Goal: Information Seeking & Learning: Learn about a topic

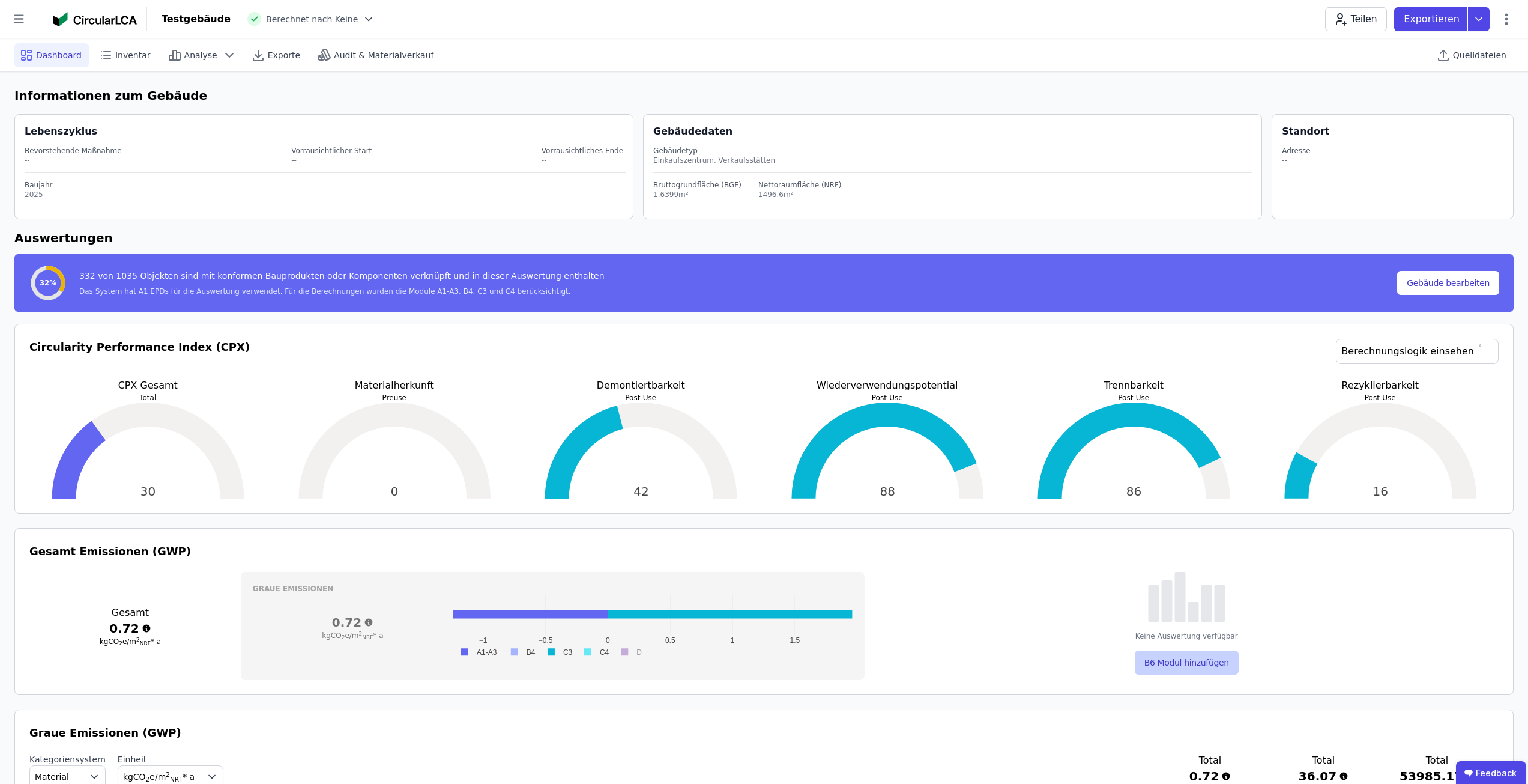
click at [1196, 667] on button "B6 Modul hinzufügen" at bounding box center [1186, 663] width 103 height 24
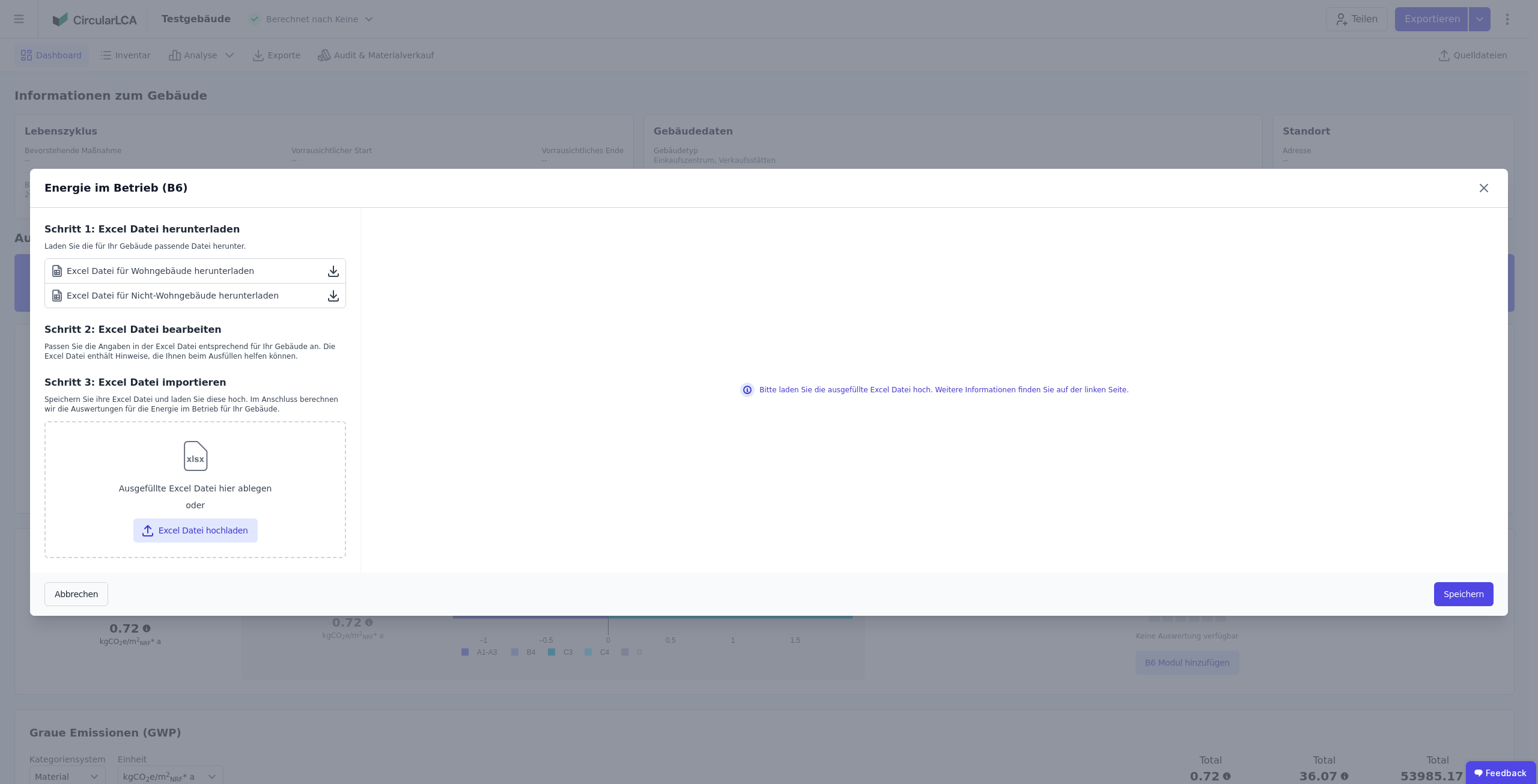
click at [251, 295] on div "Excel Datei für Nicht-Wohngebäude herunterladen" at bounding box center [163, 295] width 229 height 14
click at [656, 101] on div "Energie im Betrieb (B6) Schritt 1: Excel Datei herunterladen Laden Sie die für …" at bounding box center [769, 392] width 1538 height 784
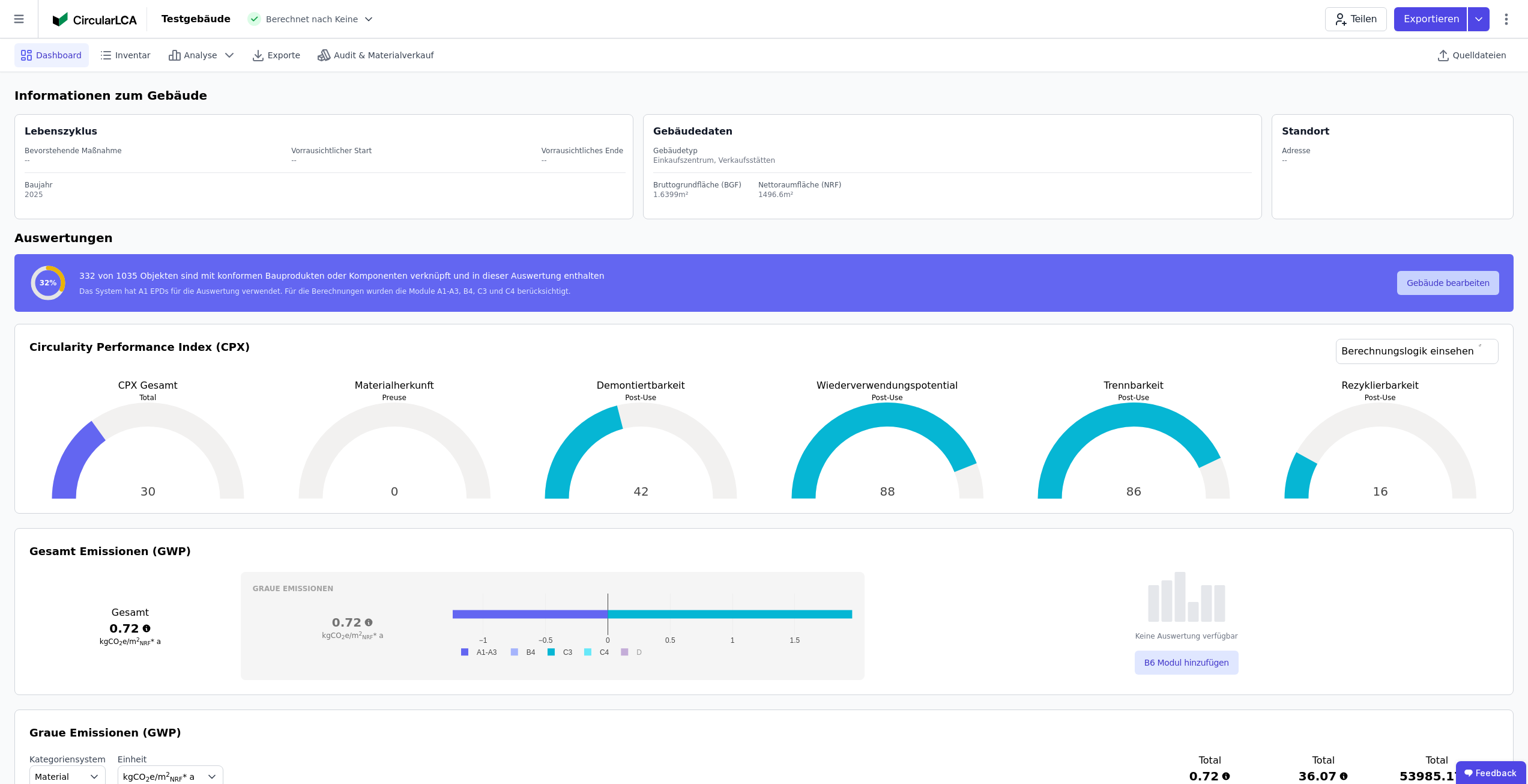
click at [1415, 283] on button "Gebäude bearbeiten" at bounding box center [1449, 283] width 103 height 24
select select "**********"
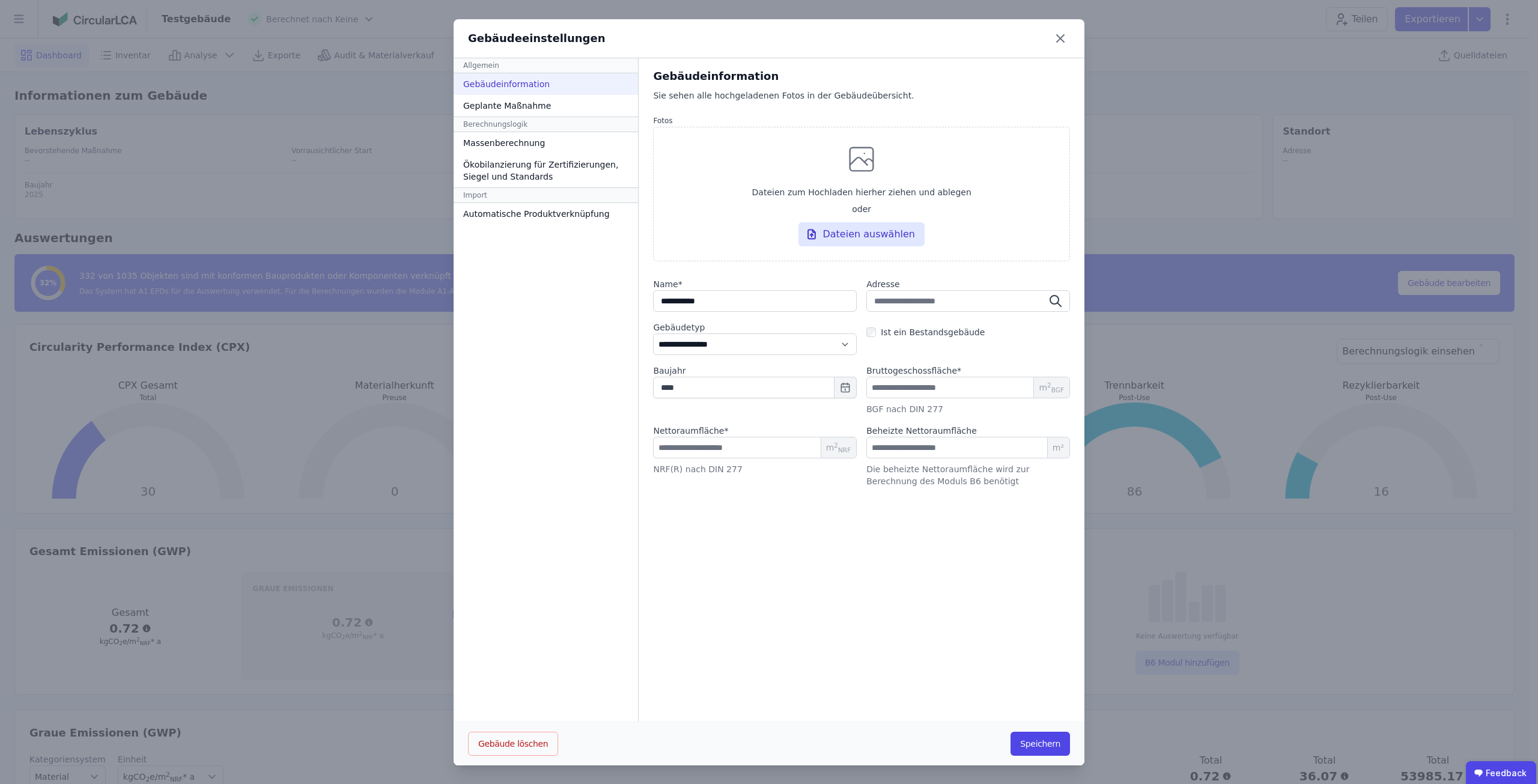
click at [1215, 188] on div "**********" at bounding box center [769, 392] width 1538 height 784
click at [1057, 36] on icon at bounding box center [1060, 38] width 7 height 7
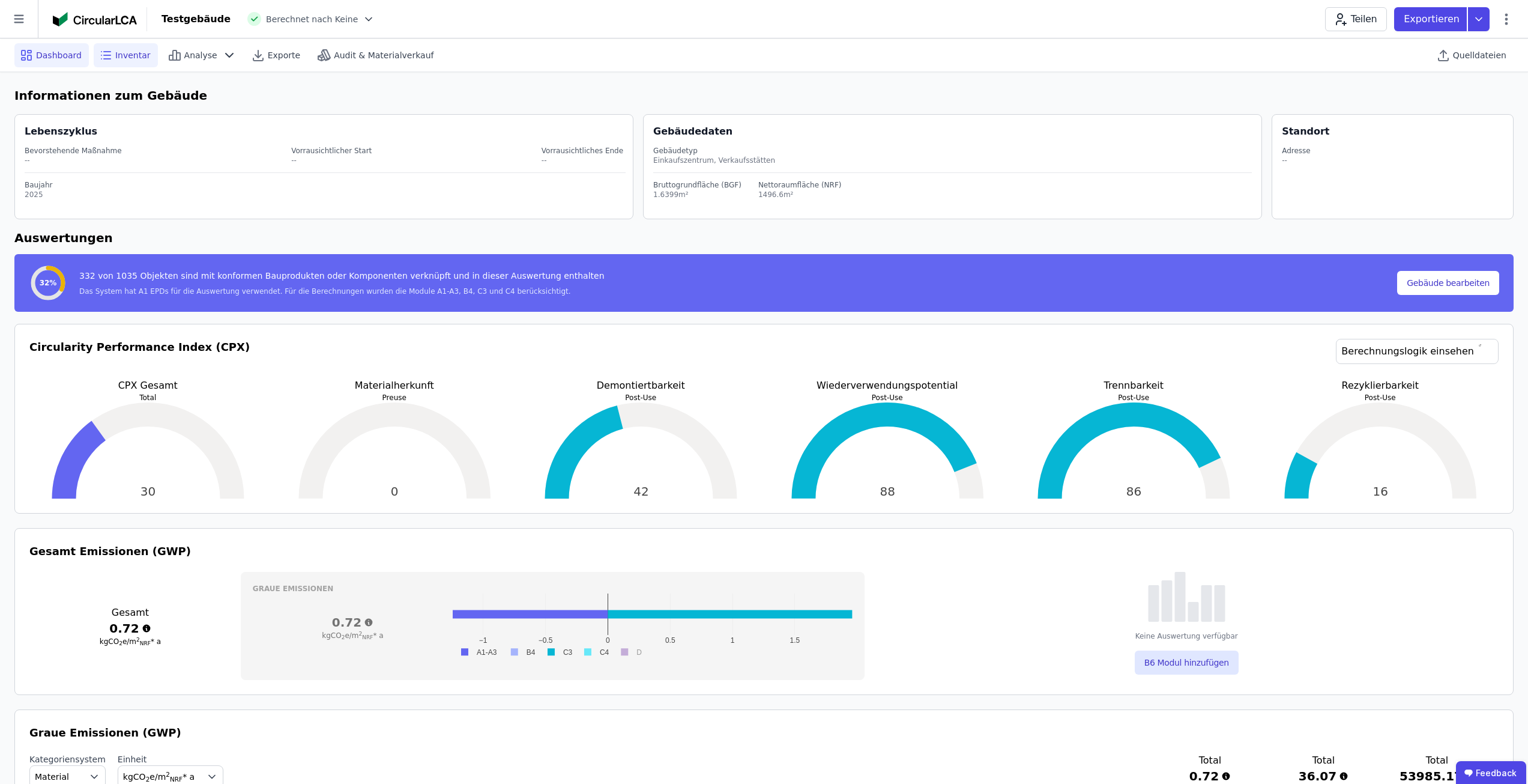
click at [118, 54] on span "Inventar" at bounding box center [133, 55] width 35 height 12
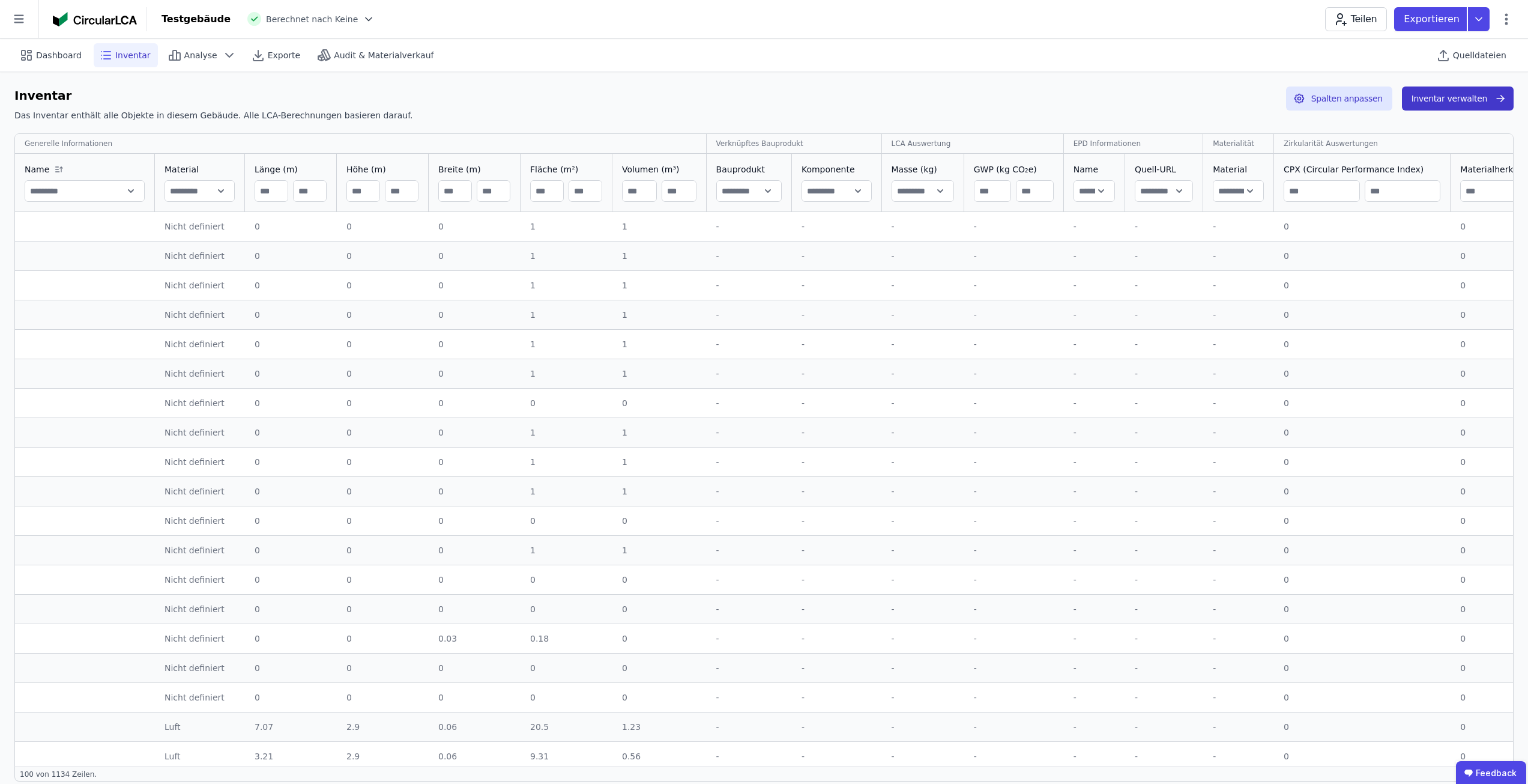
click at [1466, 102] on button "Inventar verwalten" at bounding box center [1458, 99] width 112 height 24
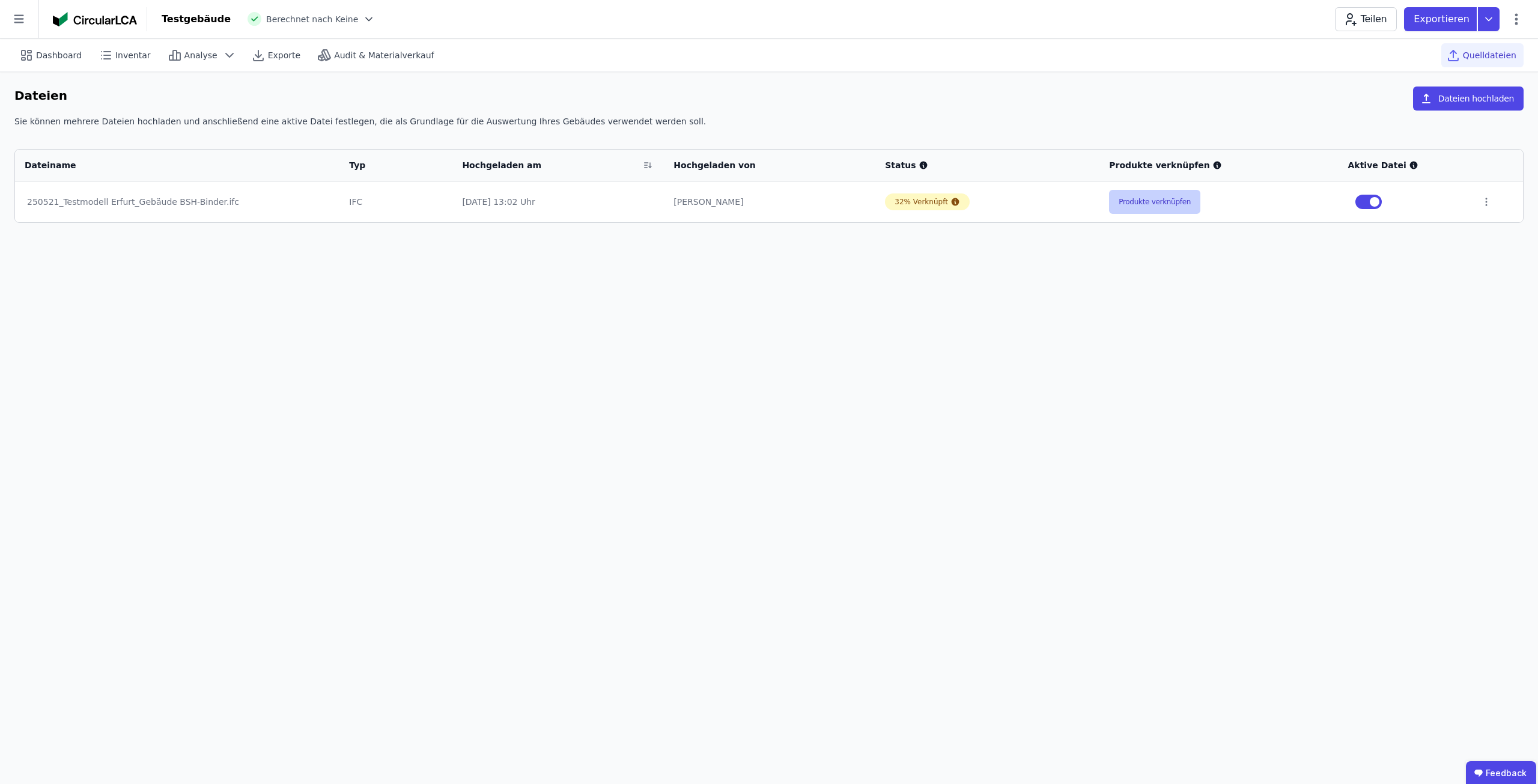
click at [1122, 200] on button "Produkte verknüpfen" at bounding box center [1155, 202] width 91 height 24
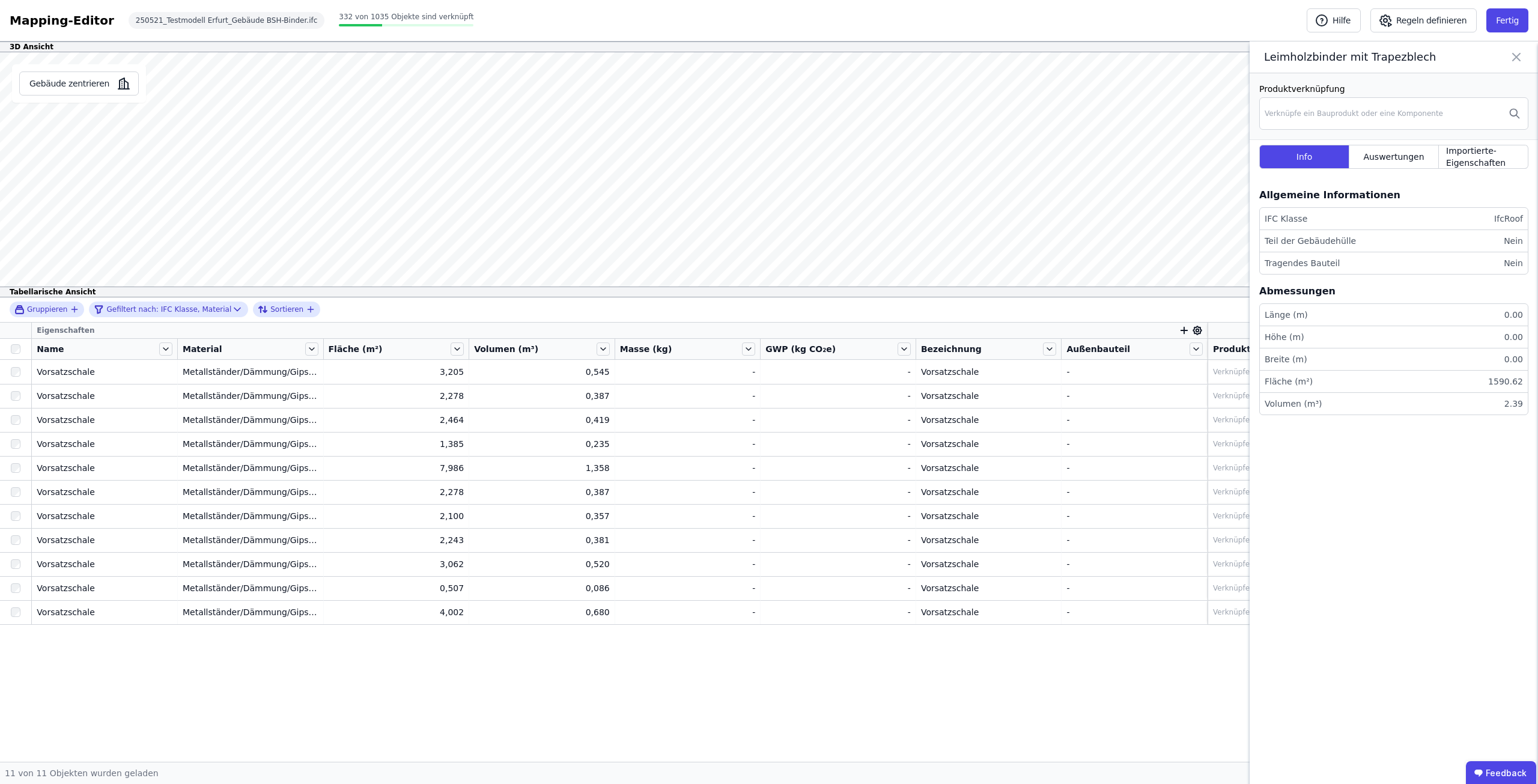
click at [1450, 555] on div "Produktverknüpfung Verknüpfe ein Bauprodukt oder eine Komponente Info Auswertun…" at bounding box center [1393, 429] width 288 height 711
click at [1503, 20] on button "Fertig" at bounding box center [1507, 21] width 42 height 24
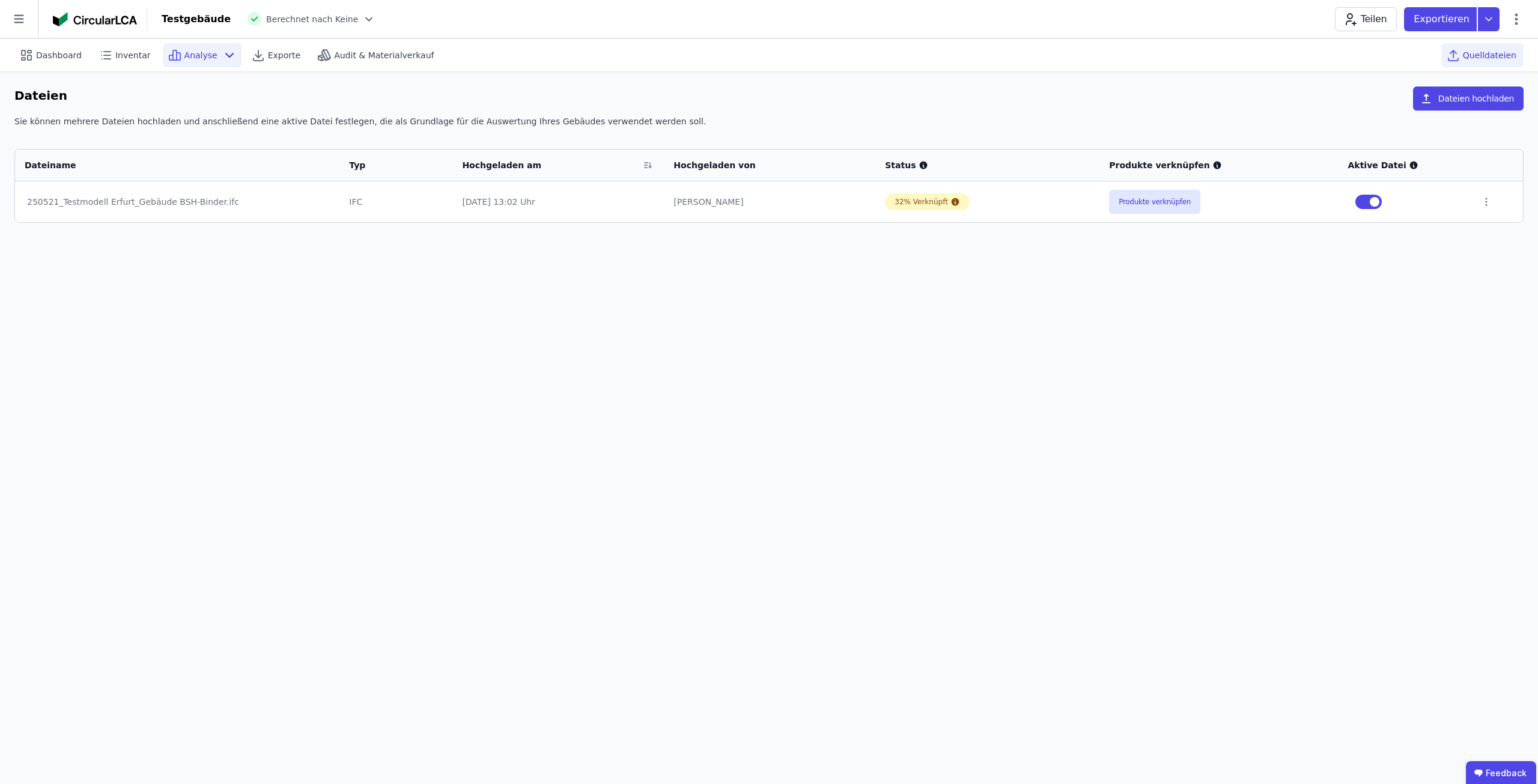
click at [222, 57] on icon at bounding box center [229, 55] width 14 height 14
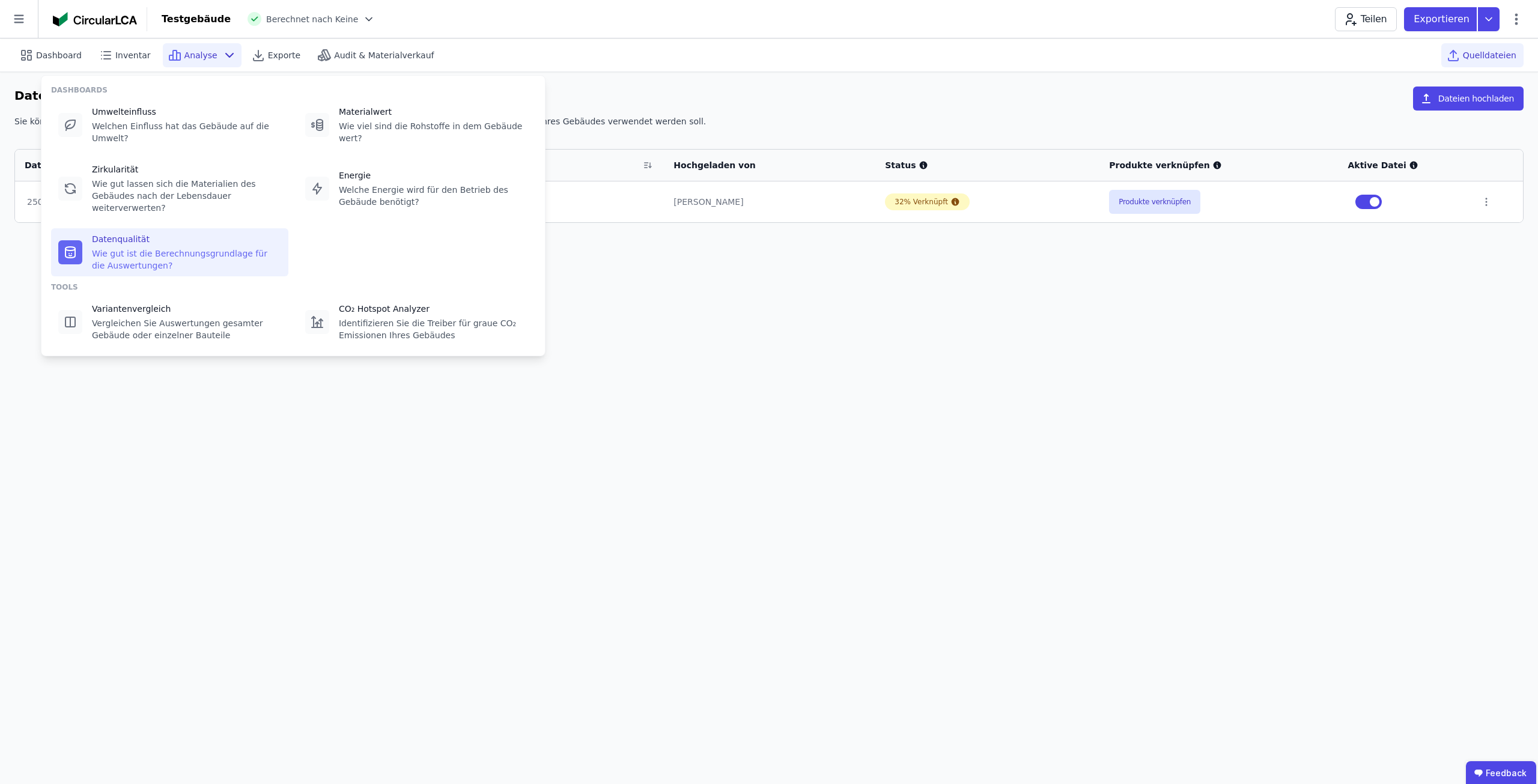
click at [139, 250] on div "Datenqualität Wie gut ist die Berechnungsgrundlage für die Auswertungen?" at bounding box center [170, 253] width 237 height 48
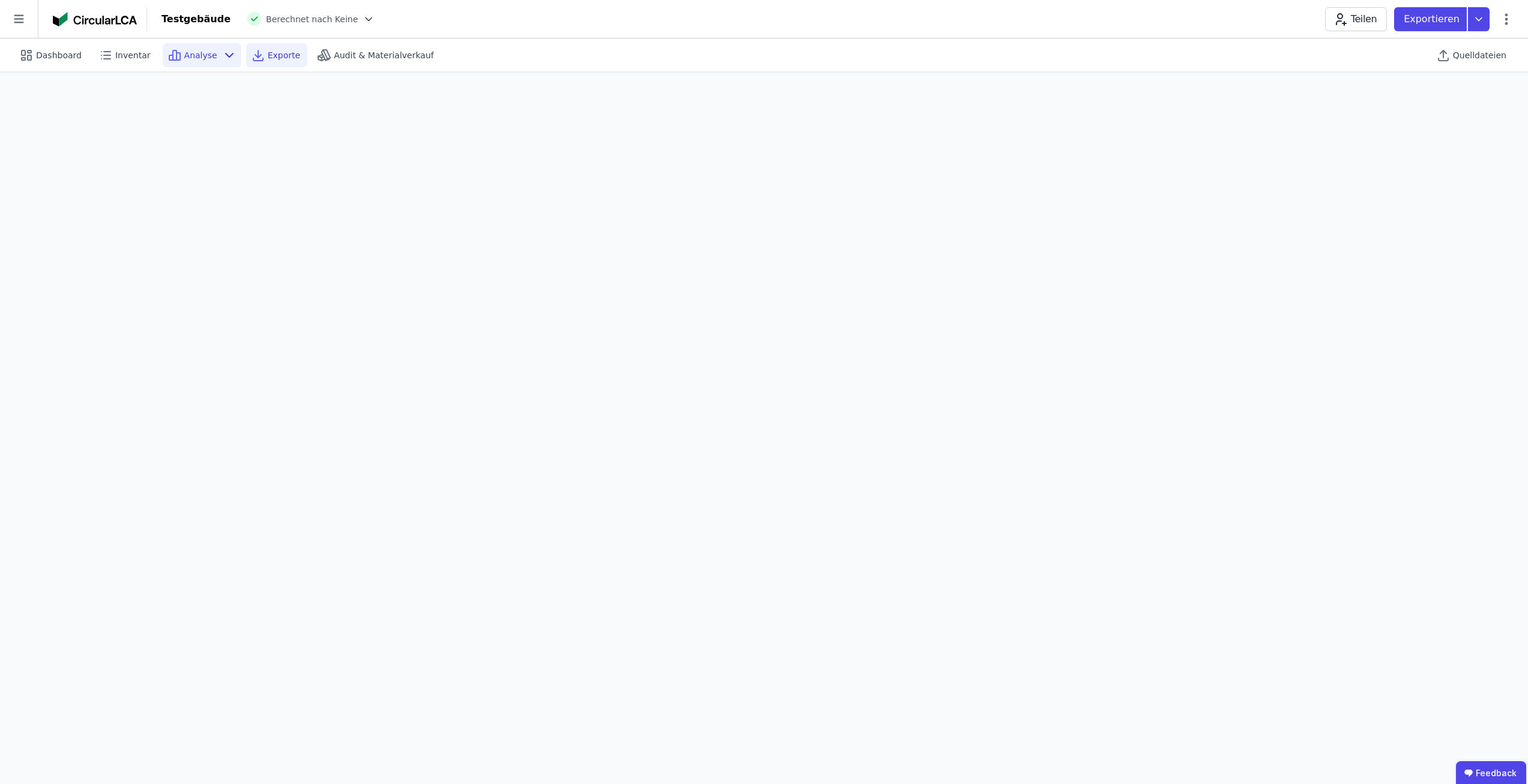
click at [263, 62] on div "Exporte" at bounding box center [277, 55] width 62 height 24
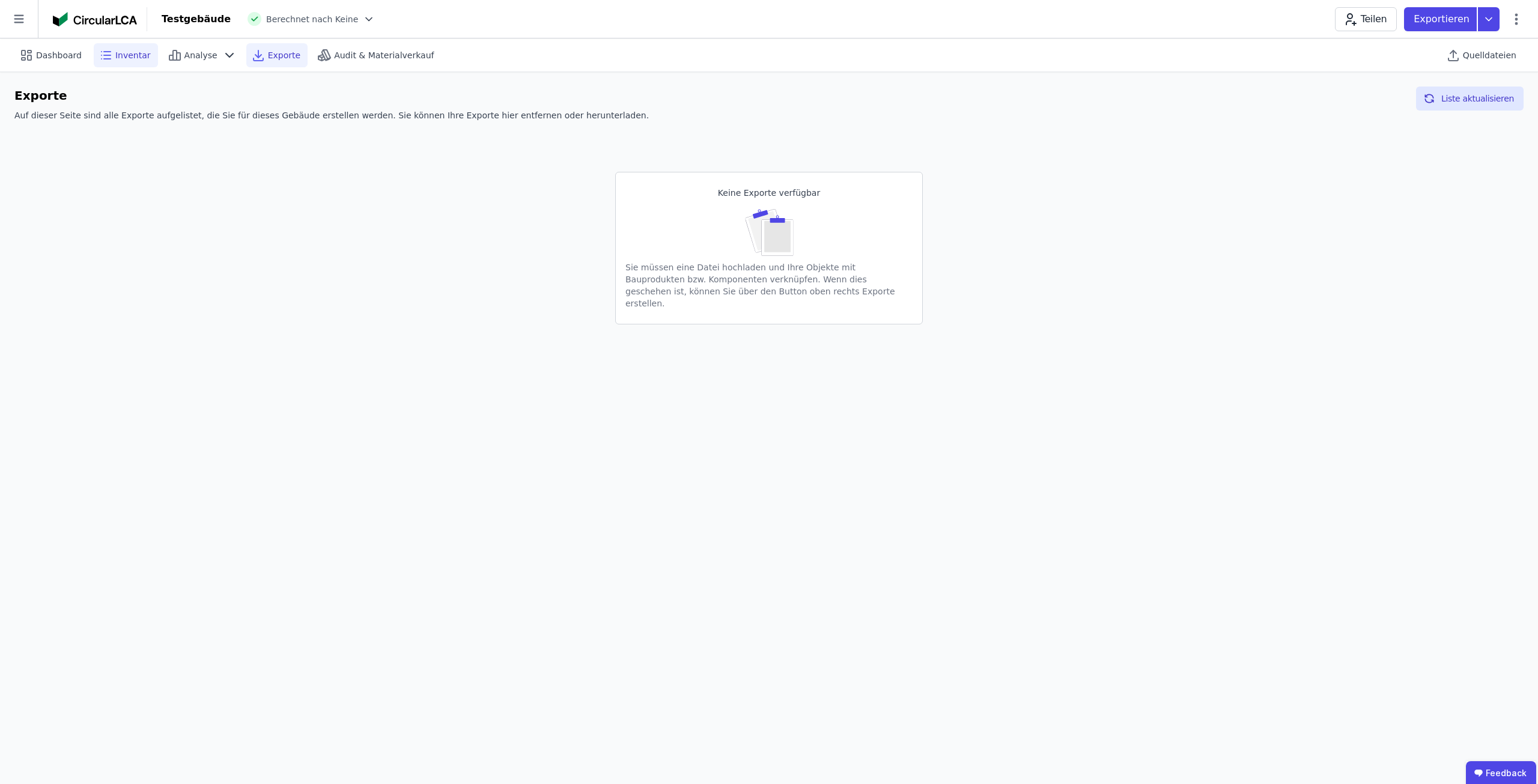
click at [126, 51] on span "Inventar" at bounding box center [133, 55] width 35 height 12
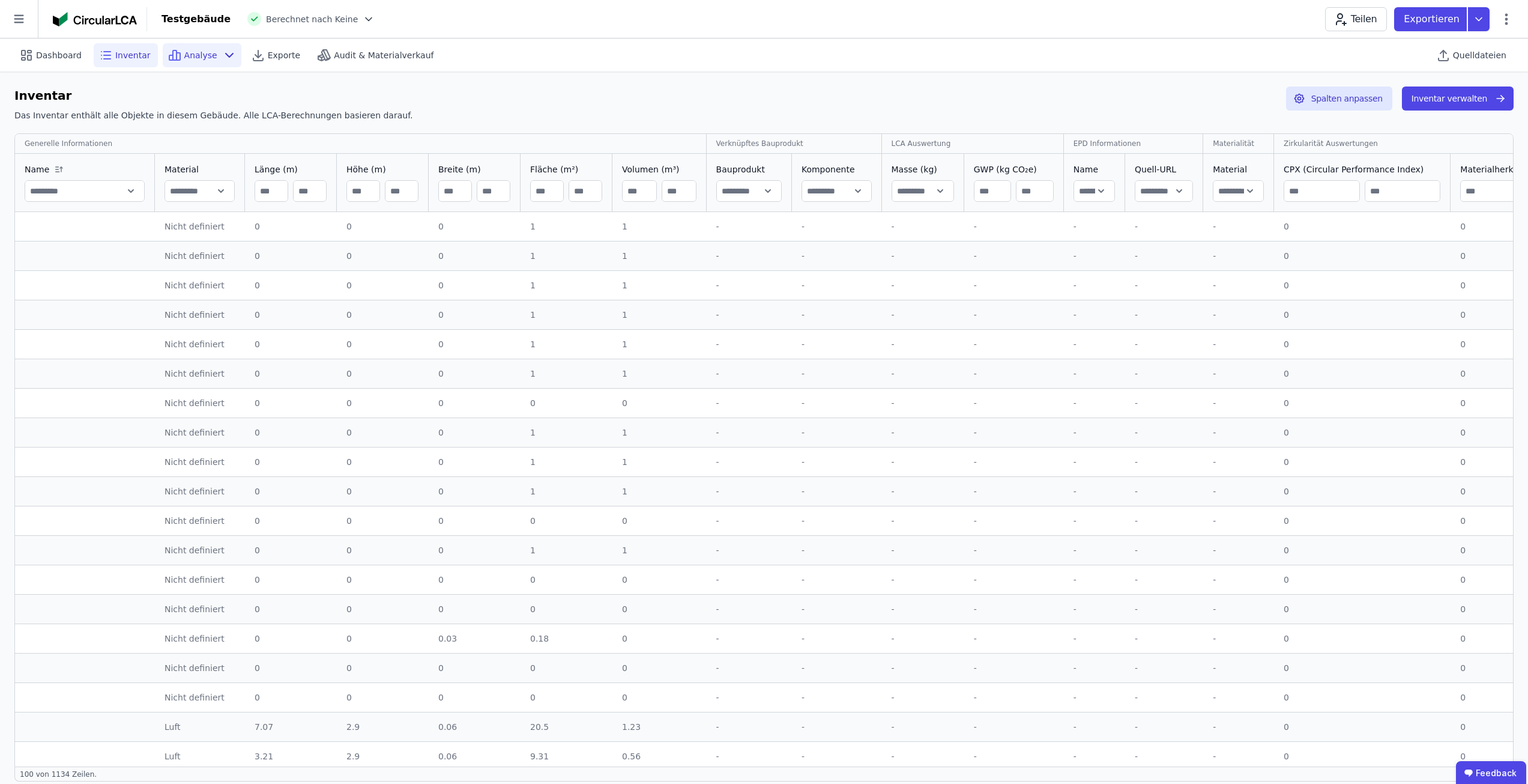
click at [222, 57] on icon at bounding box center [228, 55] width 14 height 14
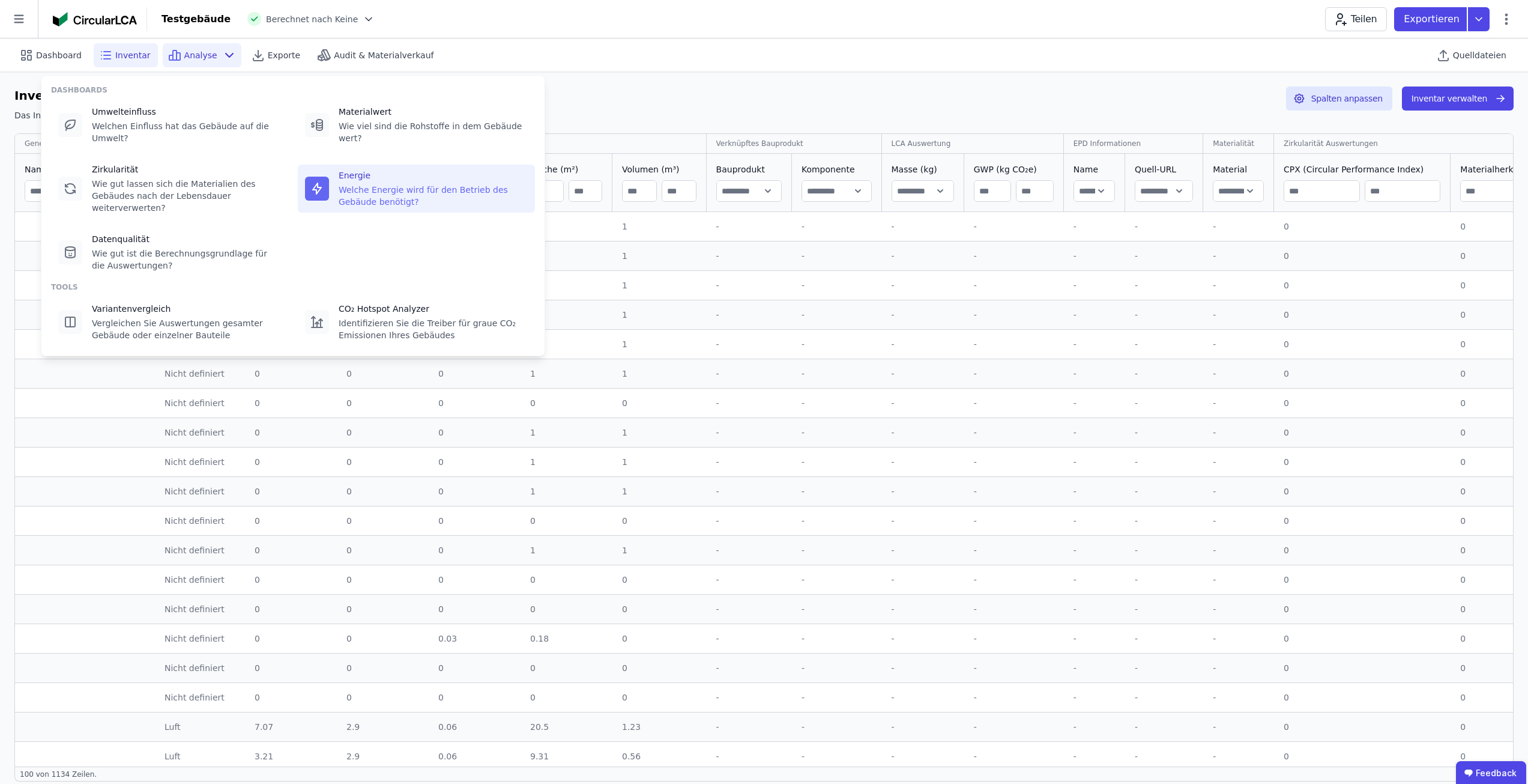
click at [373, 184] on div "Welche Energie wird für den Betrieb des Gebäude benötigt?" at bounding box center [433, 196] width 189 height 24
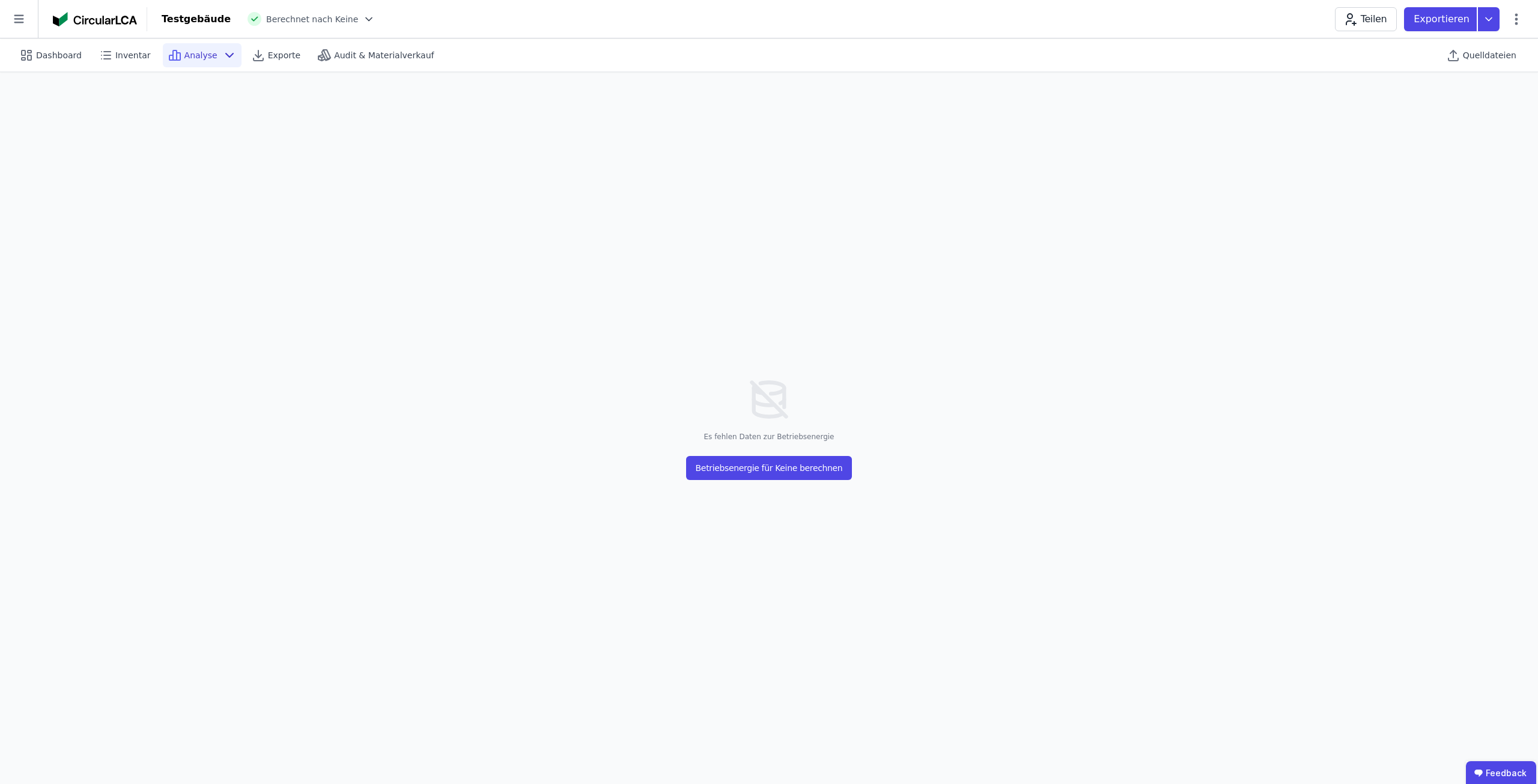
click at [226, 53] on icon at bounding box center [229, 55] width 7 height 4
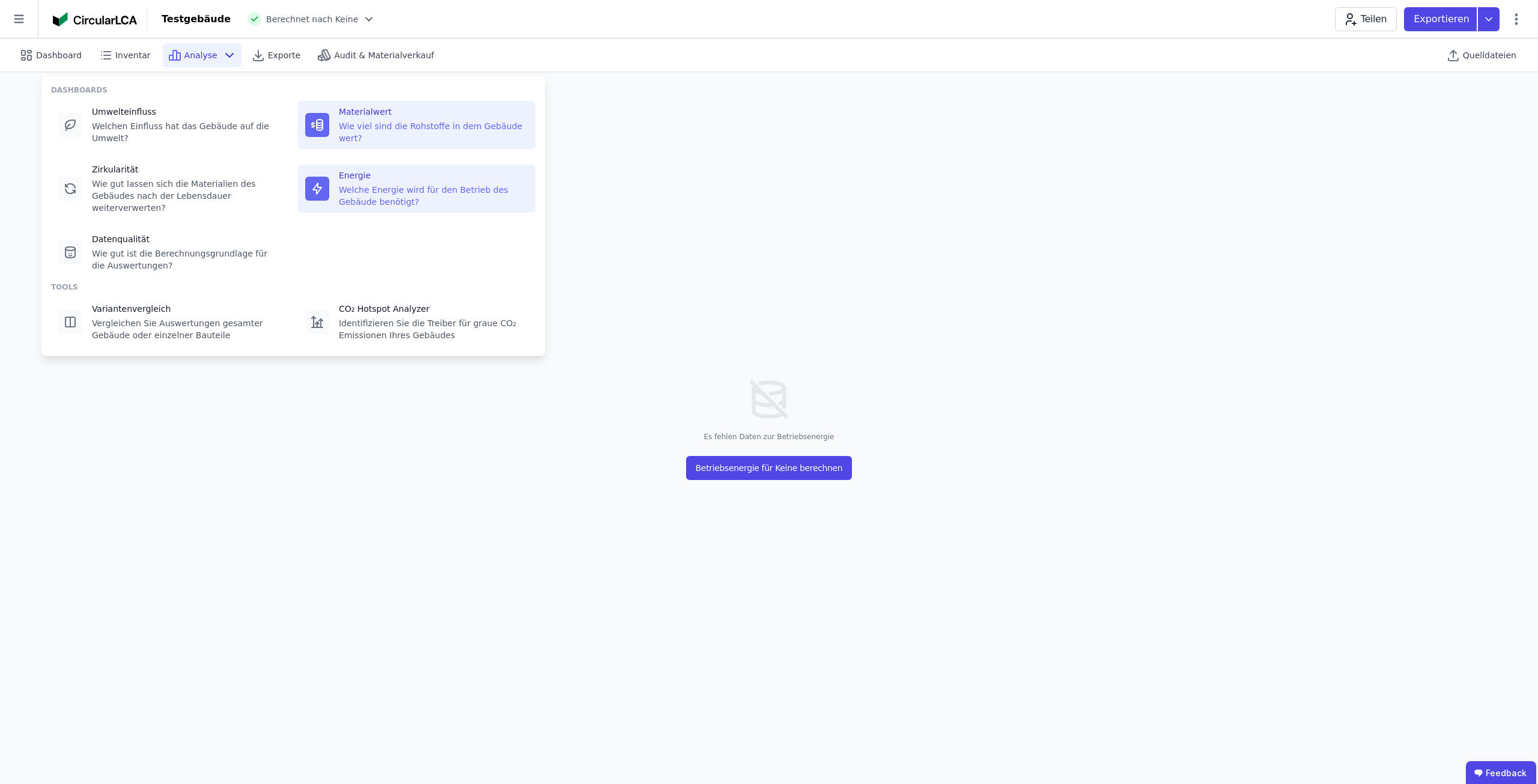
click at [379, 132] on div "Materialwert Wie viel sind die Rohstoffe in dem Gebäude wert?" at bounding box center [417, 125] width 237 height 48
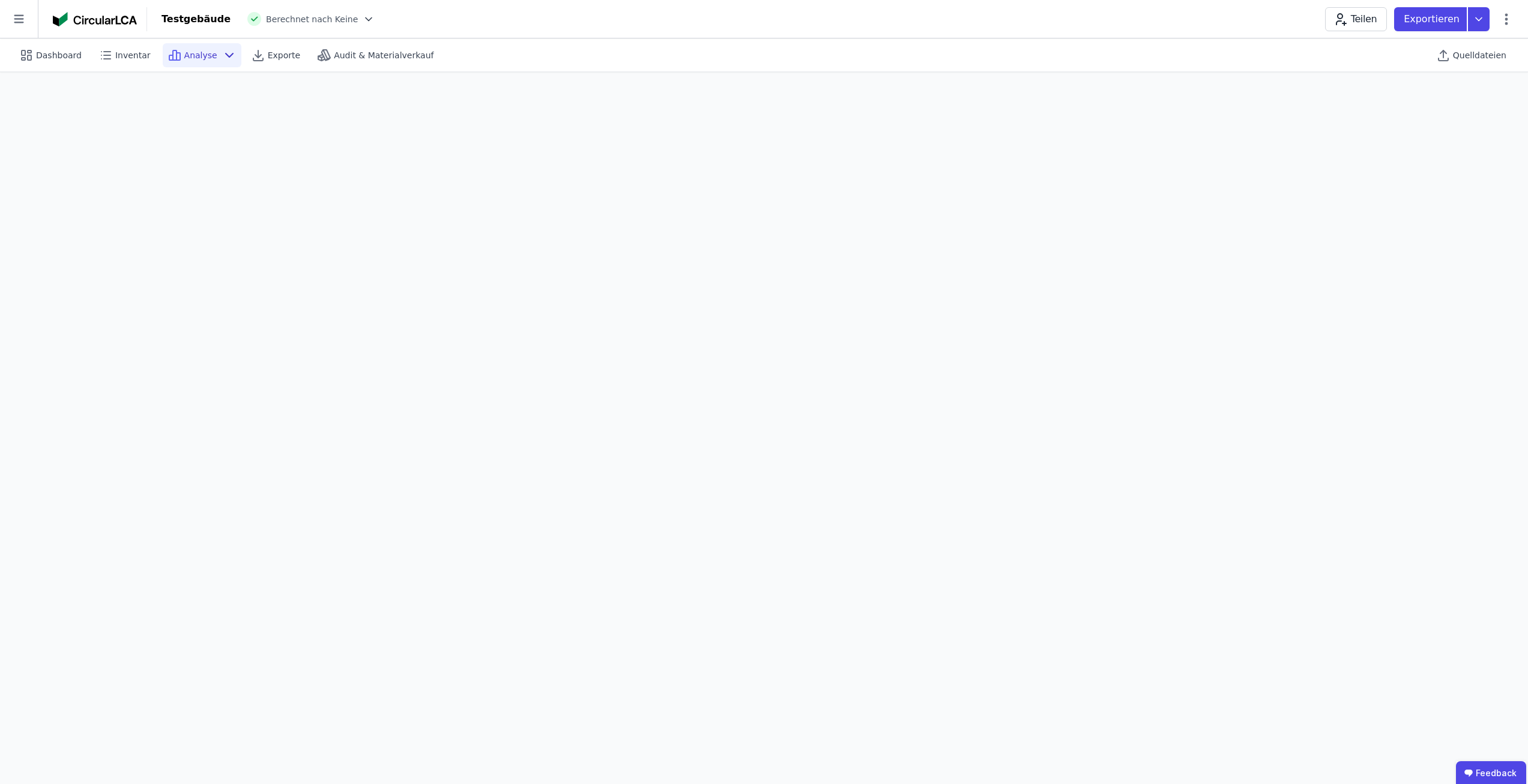
click at [222, 55] on icon at bounding box center [228, 55] width 14 height 14
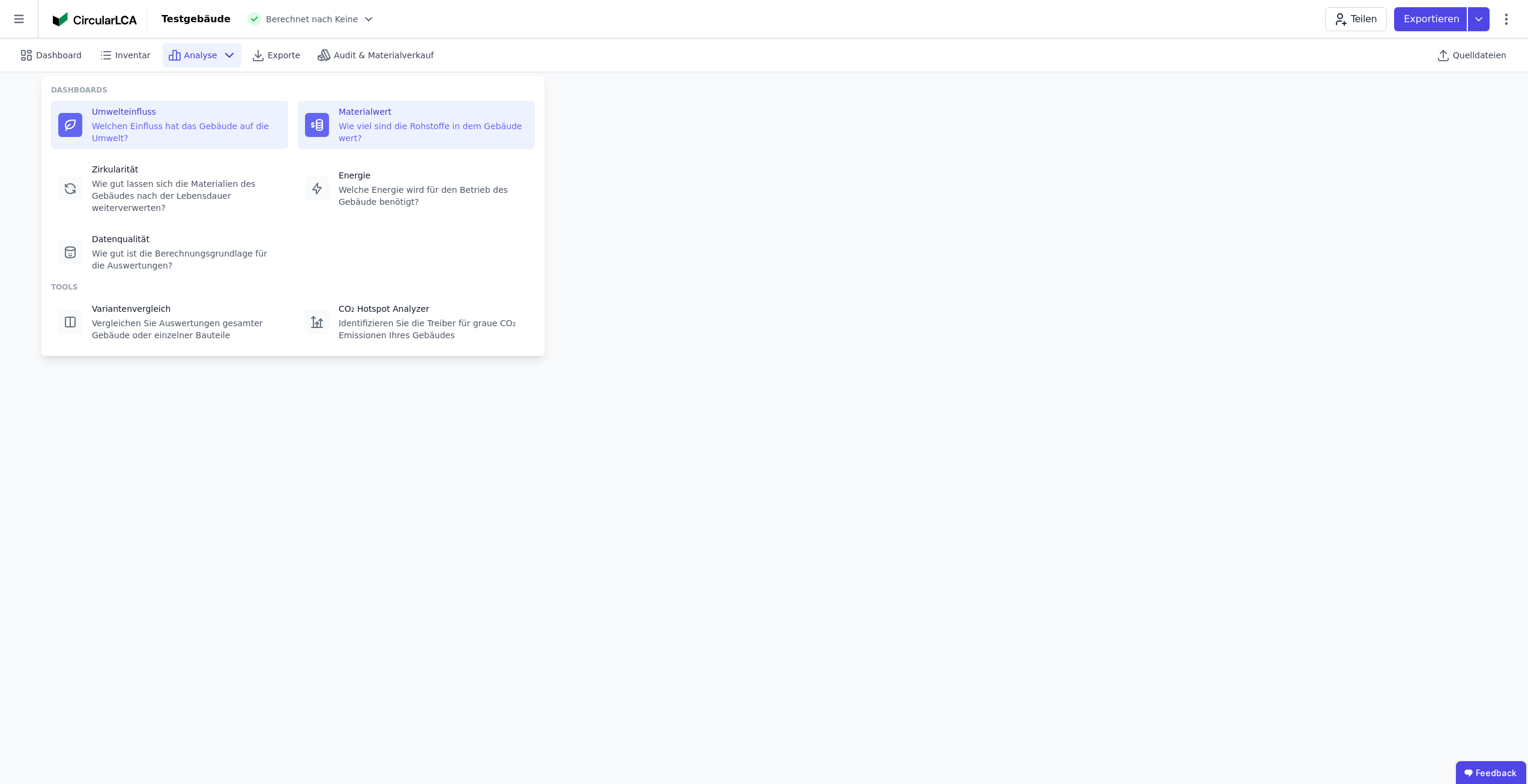
click at [151, 129] on div "Welchen Einfluss hat das Gebäude auf die Umwelt?" at bounding box center [186, 132] width 189 height 24
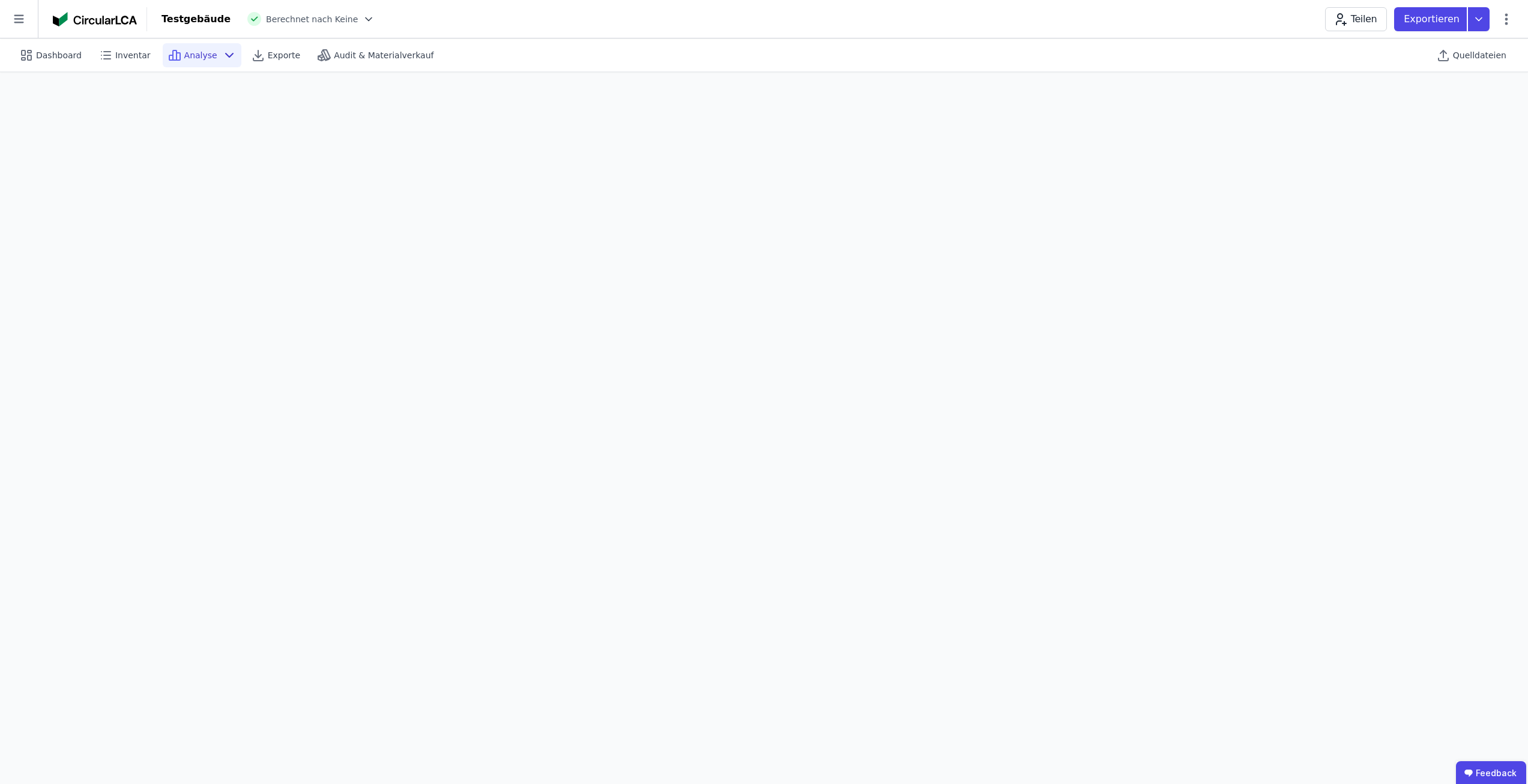
click at [61, 56] on span "Dashboard" at bounding box center [59, 55] width 46 height 12
